Goal: Check status

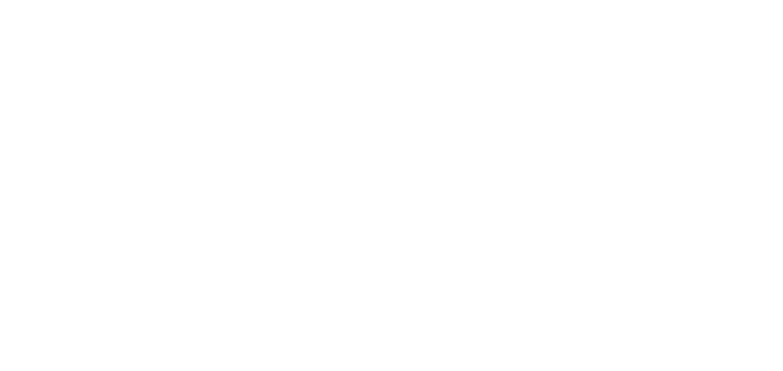
drag, startPoint x: 782, startPoint y: 99, endPoint x: 628, endPoint y: 8, distance: 179.2
click at [774, 0] on html at bounding box center [391, 0] width 783 height 0
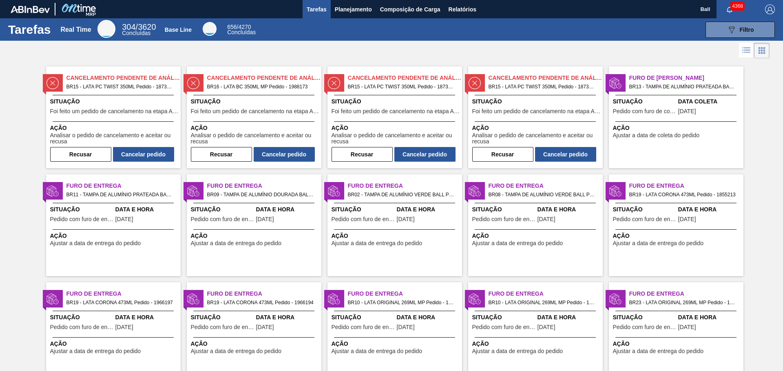
drag, startPoint x: 758, startPoint y: 93, endPoint x: 651, endPoint y: 42, distance: 118.3
